Goal: Download file/media

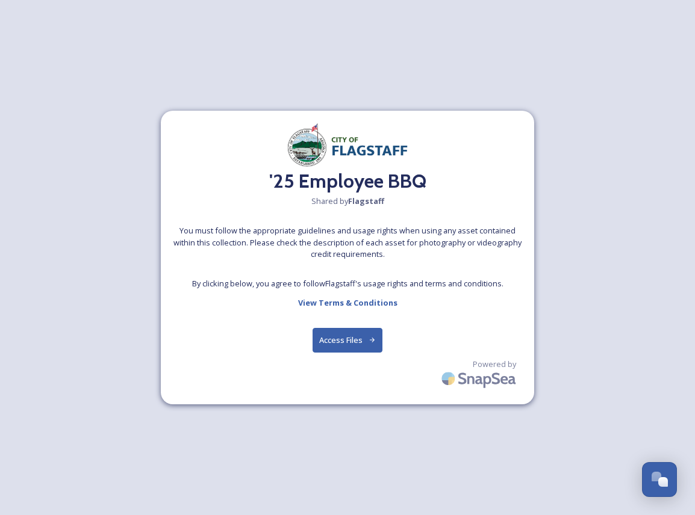
click at [311, 339] on button "Access Files" at bounding box center [348, 340] width 70 height 25
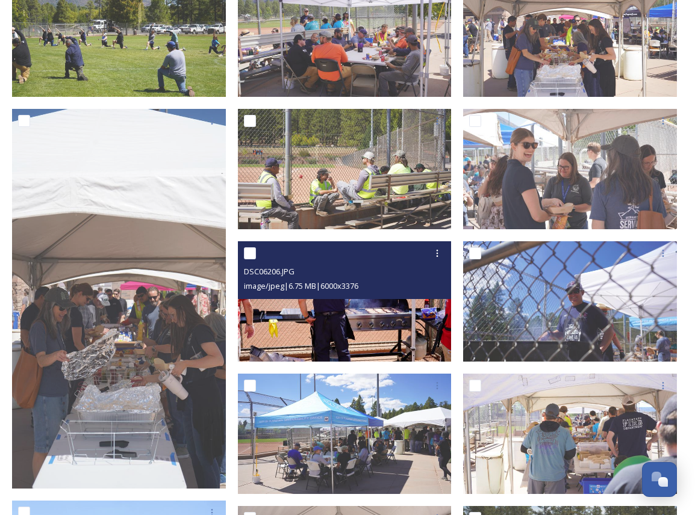
scroll to position [510, 0]
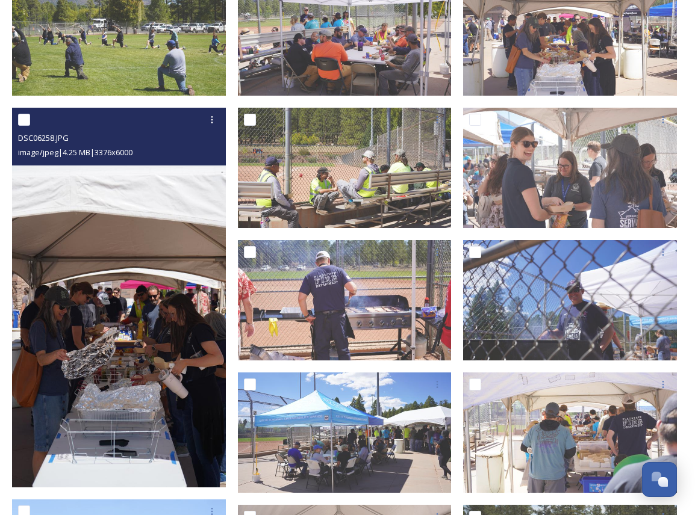
click at [126, 368] on img at bounding box center [119, 298] width 214 height 380
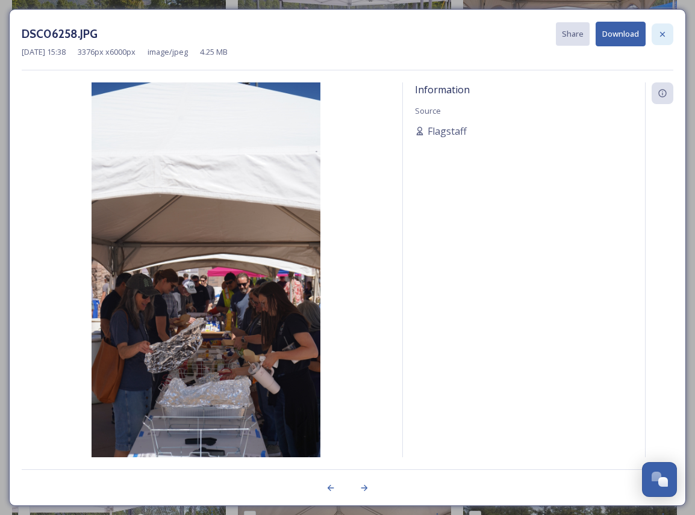
click at [311, 36] on div at bounding box center [663, 34] width 22 height 22
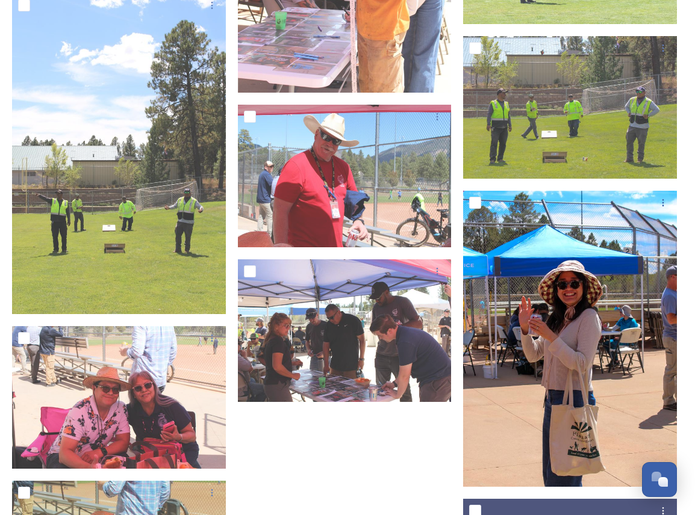
scroll to position [10177, 0]
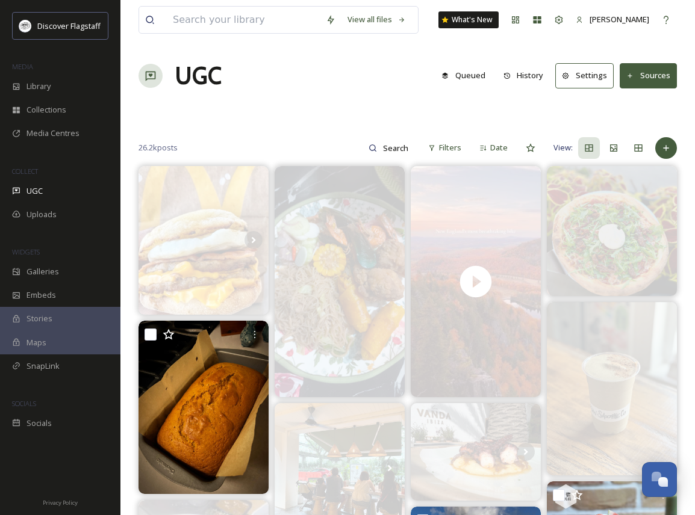
scroll to position [2286, 0]
